Goal: Task Accomplishment & Management: Complete application form

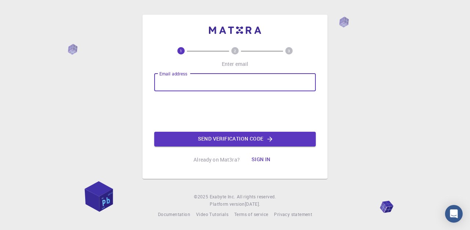
click at [169, 81] on input "Email address" at bounding box center [235, 83] width 162 height 18
type input "Ujjwal369@yahoo.com"
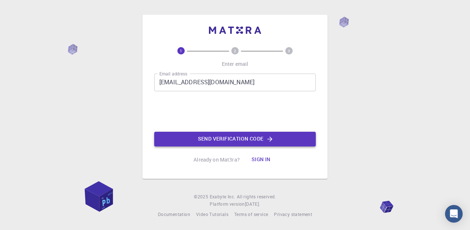
click at [241, 138] on button "Send verification code" at bounding box center [235, 139] width 162 height 15
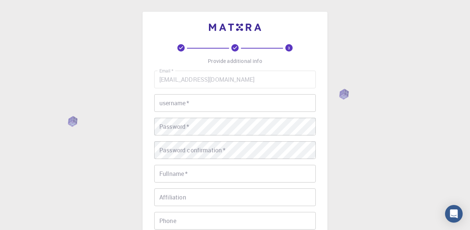
click at [211, 99] on input "username   *" at bounding box center [235, 103] width 162 height 18
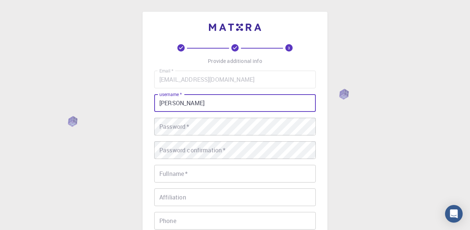
type input "ujjwal"
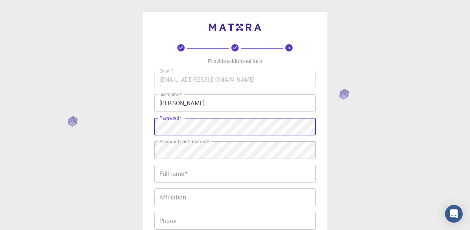
click at [102, 126] on div "3 Provide additional info Email   * Ujjwal369@yahoo.com Email   * username   * …" at bounding box center [235, 187] width 470 height 374
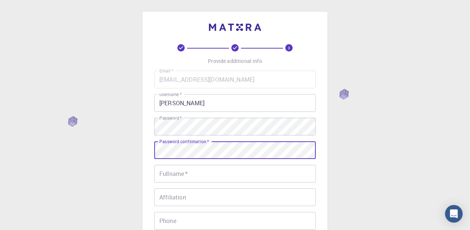
click at [197, 180] on input "Fullname   *" at bounding box center [235, 174] width 162 height 18
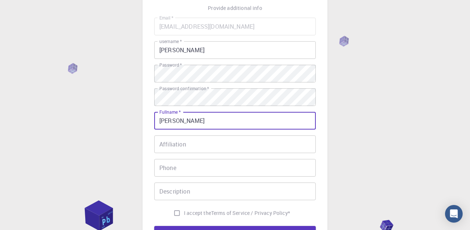
scroll to position [62, 0]
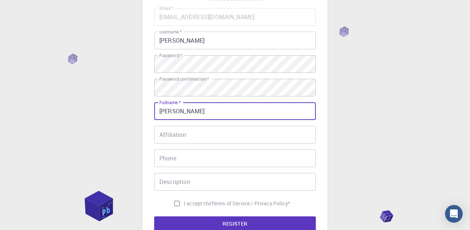
type input "[PERSON_NAME]"
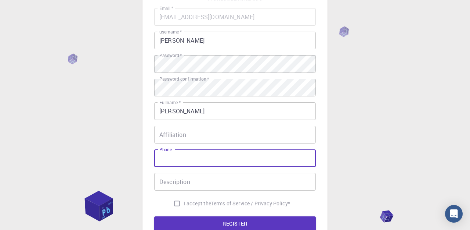
click at [210, 155] on input "Phone" at bounding box center [235, 158] width 162 height 18
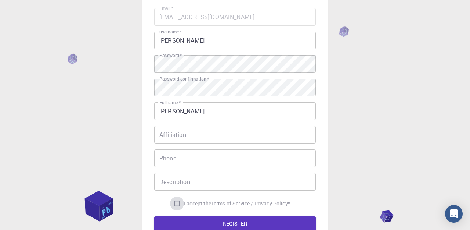
click at [175, 202] on input "I accept the Terms of Service / Privacy Policy *" at bounding box center [177, 203] width 14 height 14
checkbox input "true"
click at [208, 223] on button "REGISTER" at bounding box center [235, 223] width 162 height 15
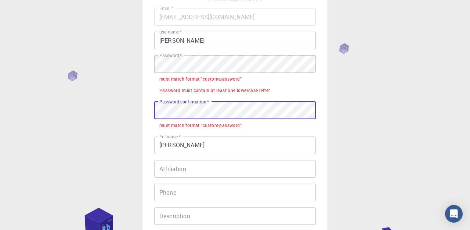
click at [131, 107] on div "3 Provide additional info Email   * Ujjwal369@yahoo.com Email   * username   * …" at bounding box center [235, 142] width 470 height 408
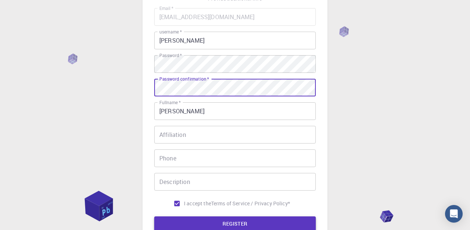
click at [220, 226] on button "REGISTER" at bounding box center [235, 223] width 162 height 15
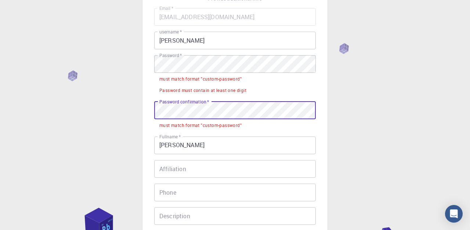
click at [113, 108] on div "3 Provide additional info Email   * Ujjwal369@yahoo.com Email   * username   * …" at bounding box center [235, 142] width 470 height 408
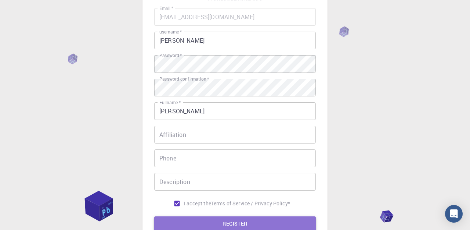
click at [228, 219] on button "REGISTER" at bounding box center [235, 223] width 162 height 15
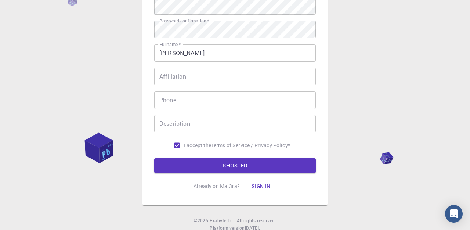
scroll to position [121, 0]
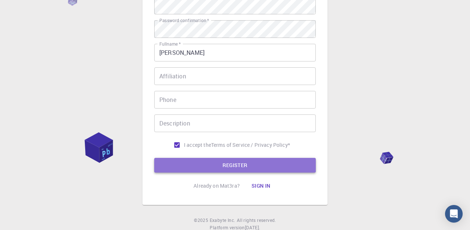
click at [252, 158] on button "REGISTER" at bounding box center [235, 165] width 162 height 15
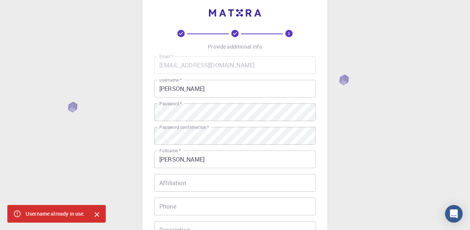
scroll to position [18, 0]
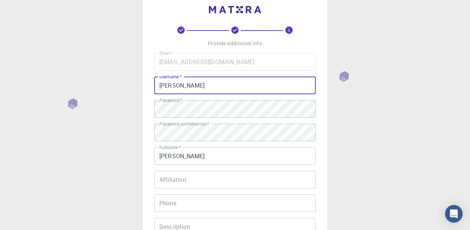
click at [197, 89] on input "ujjwal" at bounding box center [235, 85] width 162 height 18
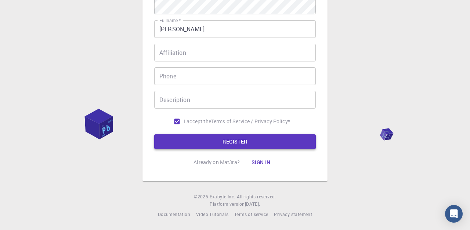
type input "ujjwal upp"
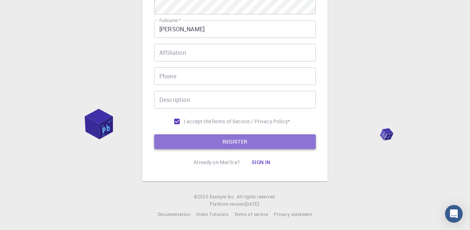
click at [239, 147] on button "REGISTER" at bounding box center [235, 141] width 162 height 15
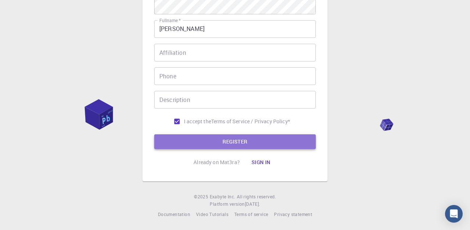
click at [250, 139] on button "REGISTER" at bounding box center [235, 141] width 162 height 15
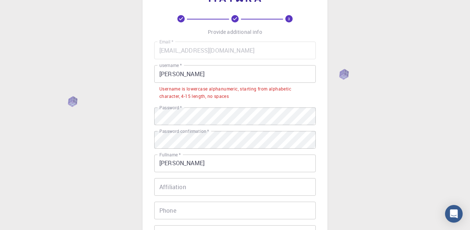
scroll to position [0, 0]
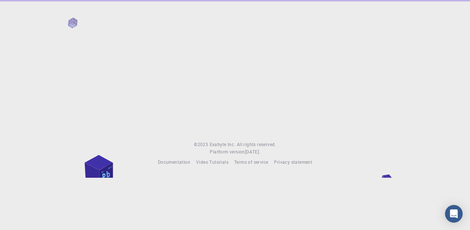
click at [198, 97] on div at bounding box center [235, 64] width 470 height 129
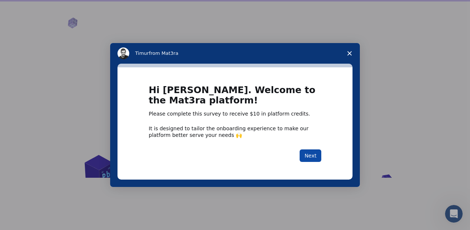
click at [312, 152] on button "Next" at bounding box center [311, 155] width 22 height 12
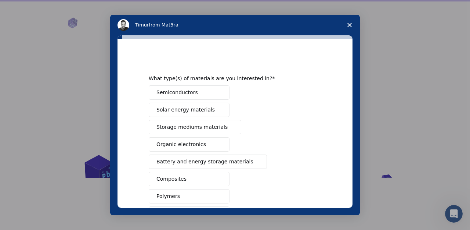
click at [351, 28] on span "Close survey" at bounding box center [350, 25] width 21 height 21
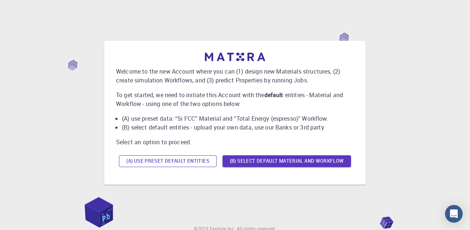
click at [204, 164] on button "(A) Use preset default entities" at bounding box center [168, 161] width 98 height 12
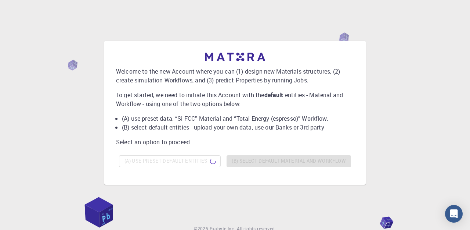
click at [250, 163] on div "(A) Use preset default entities (B) Select default material and workflow" at bounding box center [235, 161] width 238 height 18
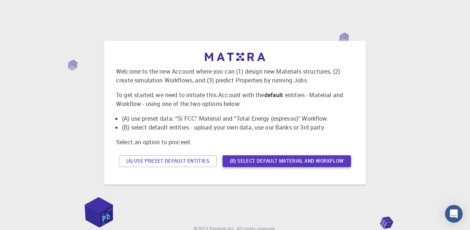
click at [255, 164] on button "(B) Select default material and workflow" at bounding box center [287, 161] width 129 height 12
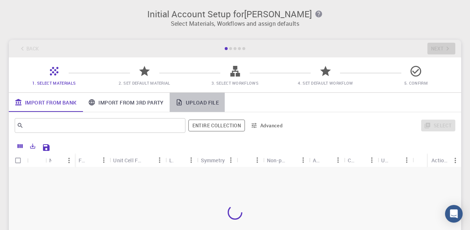
click at [210, 104] on link "Upload File" at bounding box center [197, 102] width 55 height 19
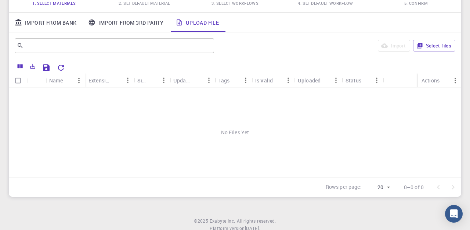
scroll to position [83, 0]
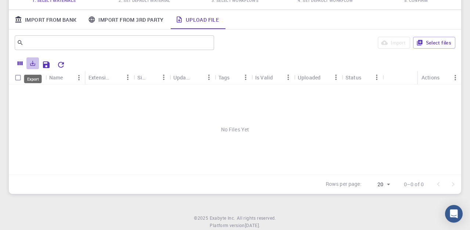
click at [36, 66] on icon "Export" at bounding box center [32, 63] width 7 height 7
click at [49, 66] on icon "Save Explorer Settings" at bounding box center [46, 64] width 7 height 7
click at [271, 127] on div "No Files Yet" at bounding box center [235, 130] width 453 height 90
click at [431, 46] on button "Select files" at bounding box center [434, 43] width 42 height 12
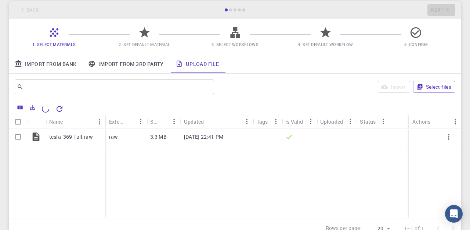
scroll to position [33, 0]
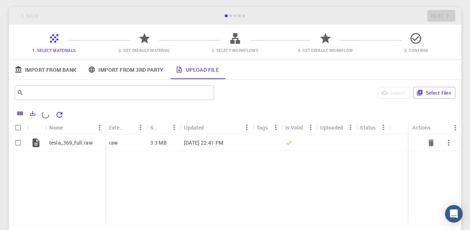
click at [204, 142] on p "[DATE] 22:41 PM" at bounding box center [203, 142] width 39 height 7
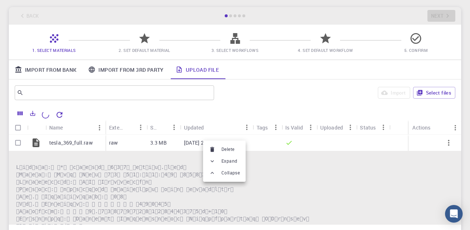
click at [288, 112] on div at bounding box center [235, 115] width 470 height 230
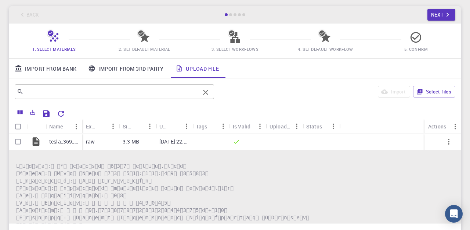
scroll to position [0, 0]
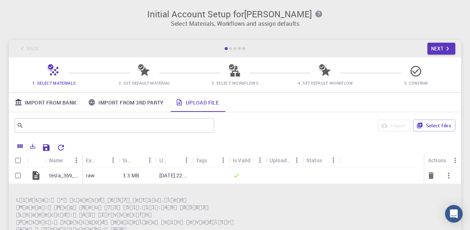
click at [27, 176] on div at bounding box center [36, 175] width 18 height 16
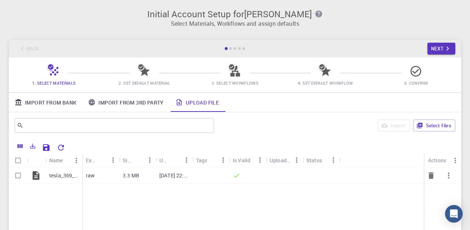
click at [27, 176] on div at bounding box center [36, 175] width 18 height 16
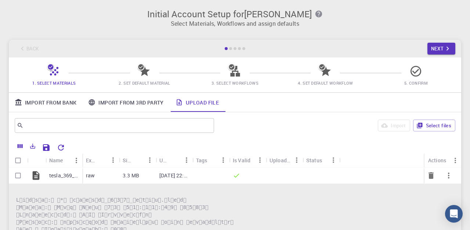
scroll to position [64, 0]
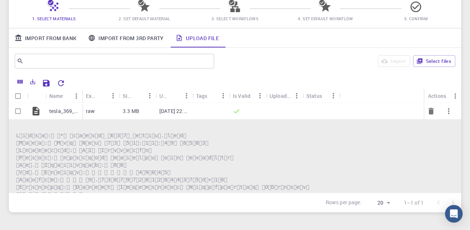
click at [18, 111] on input "Select row" at bounding box center [18, 111] width 14 height 14
checkbox input "true"
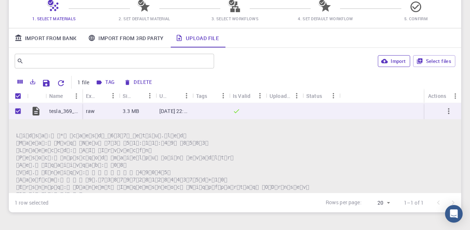
click at [391, 58] on button "Import" at bounding box center [394, 61] width 32 height 12
checkbox input "false"
